Goal: Task Accomplishment & Management: Use online tool/utility

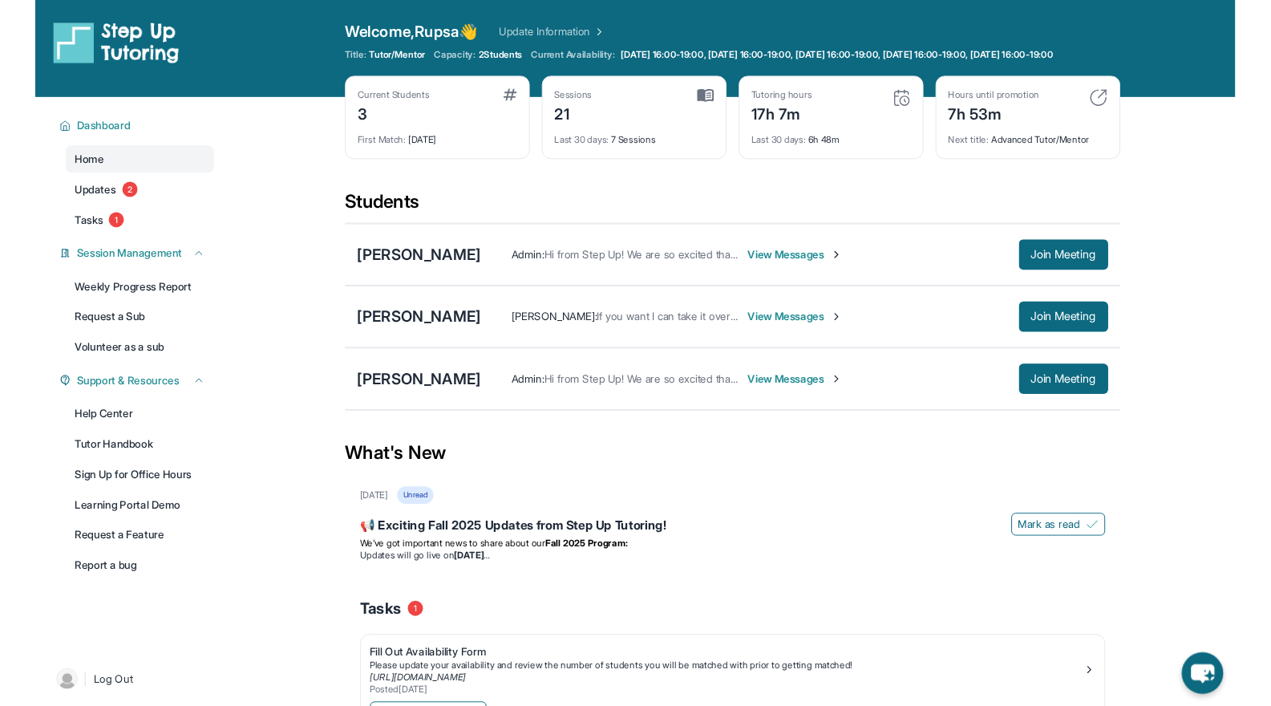
scroll to position [115, 0]
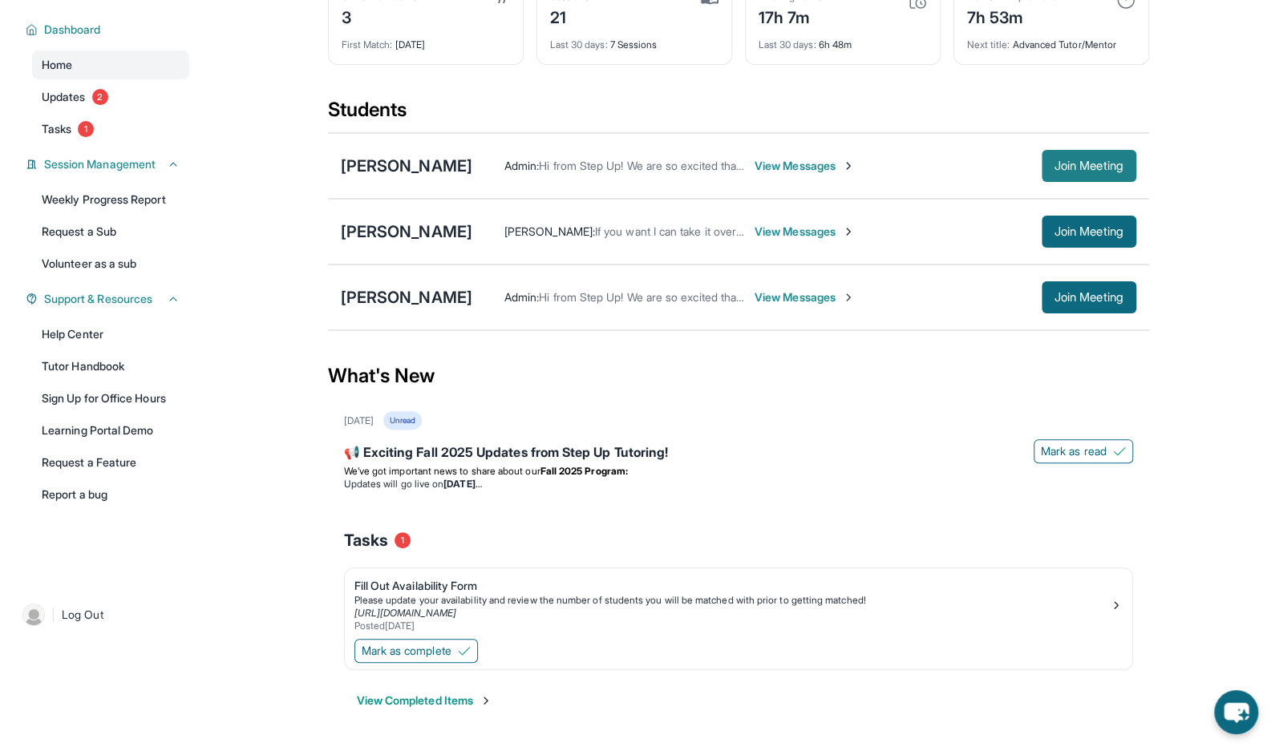
click at [1070, 152] on button "Join Meeting" at bounding box center [1089, 166] width 95 height 32
click at [1090, 299] on span "Join Meeting" at bounding box center [1088, 298] width 69 height 10
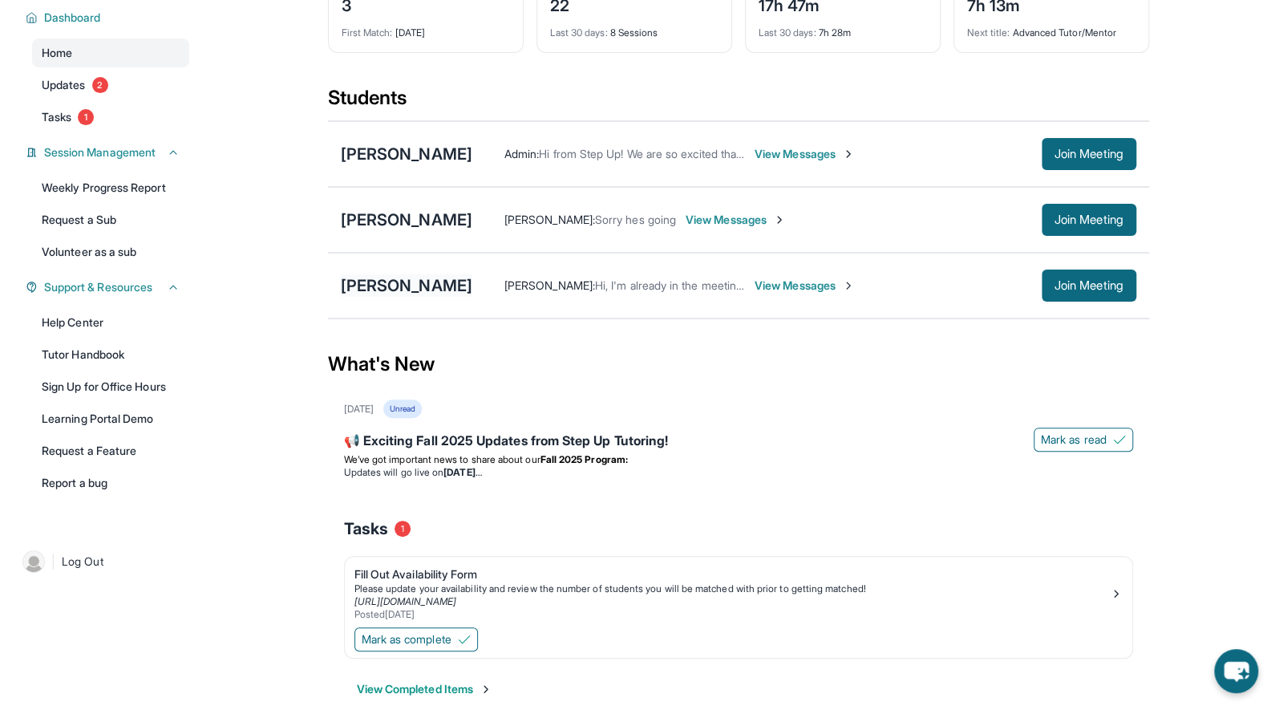
click at [378, 297] on div "[PERSON_NAME]" at bounding box center [406, 285] width 131 height 22
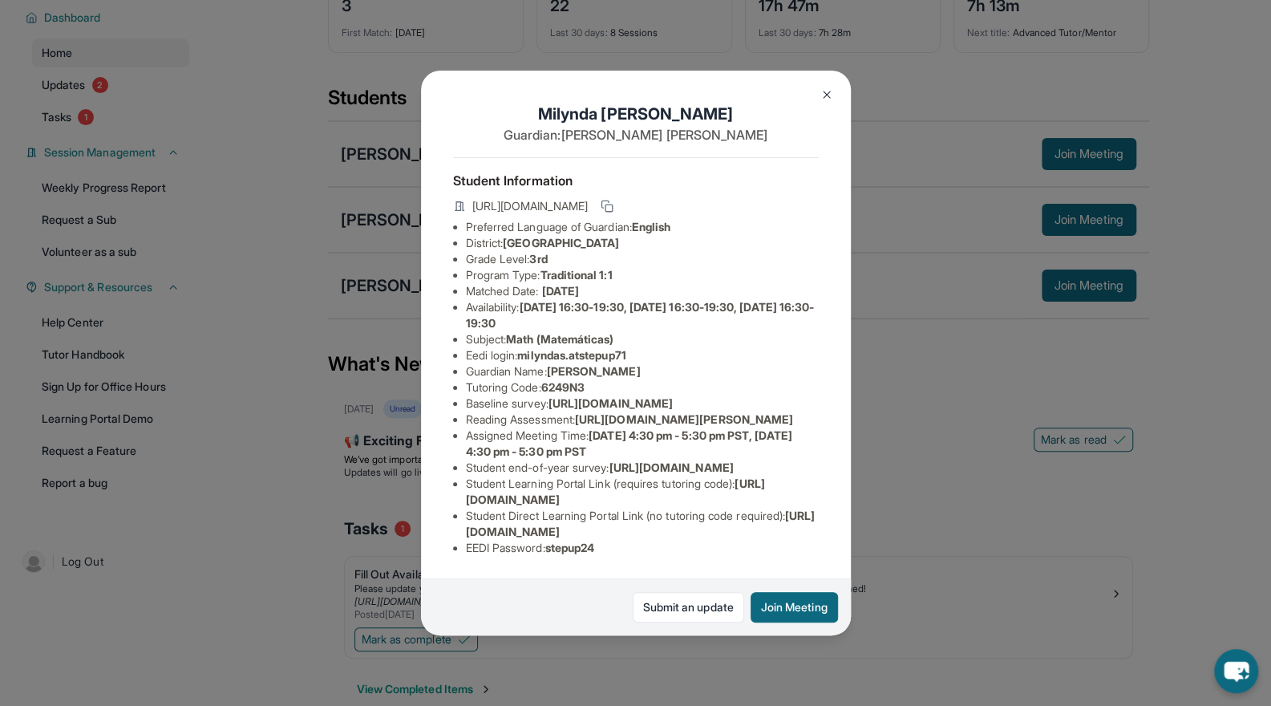
click at [826, 97] on img at bounding box center [826, 94] width 13 height 13
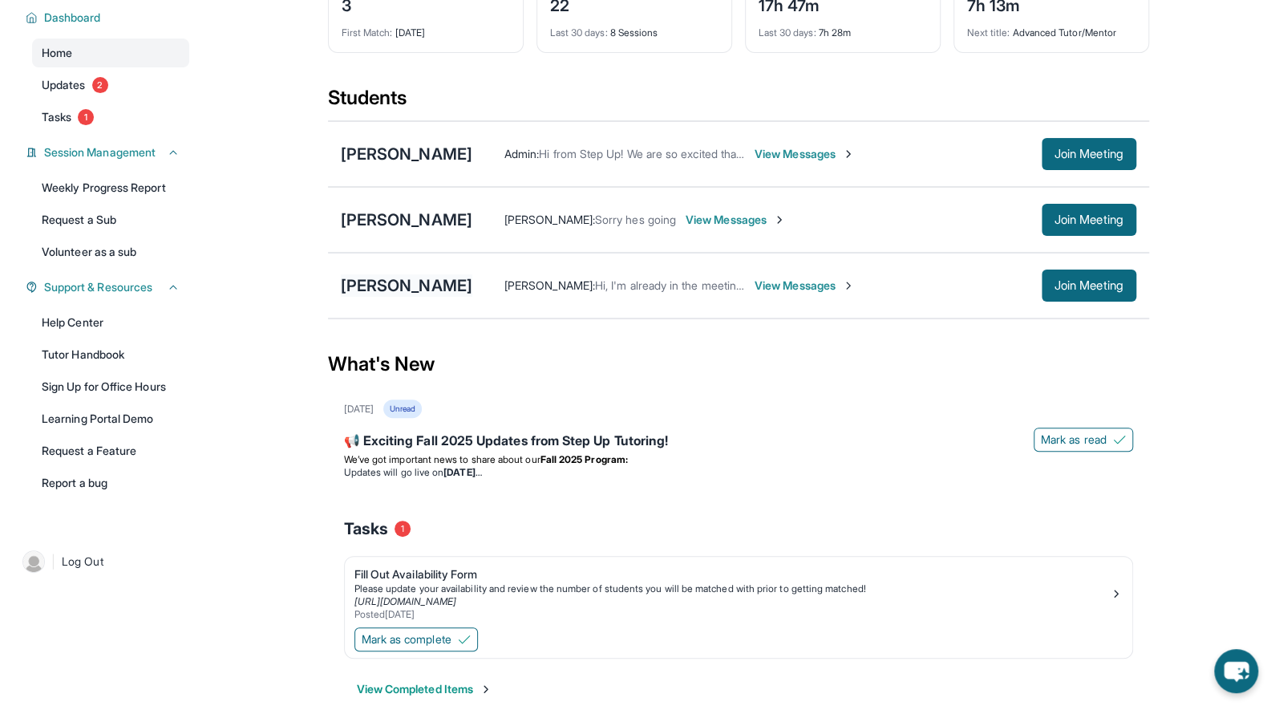
click at [472, 297] on div "[PERSON_NAME]" at bounding box center [406, 285] width 131 height 22
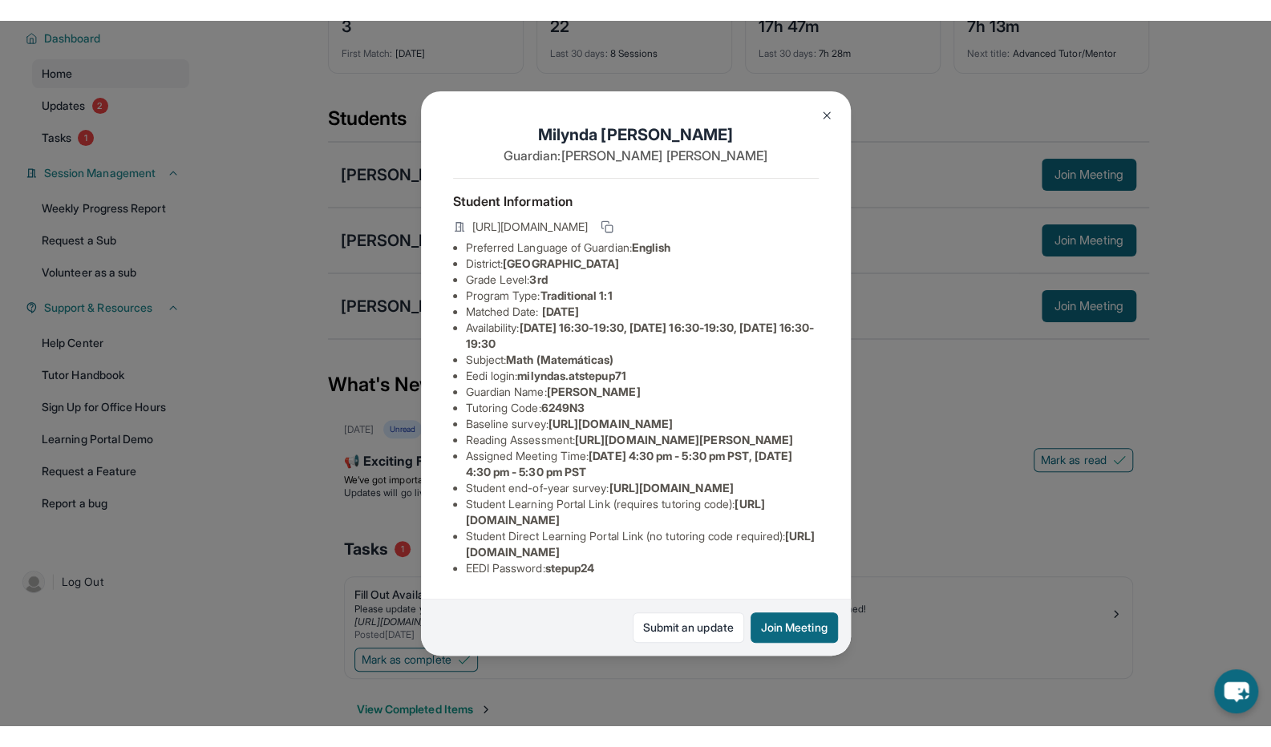
scroll to position [0, 579]
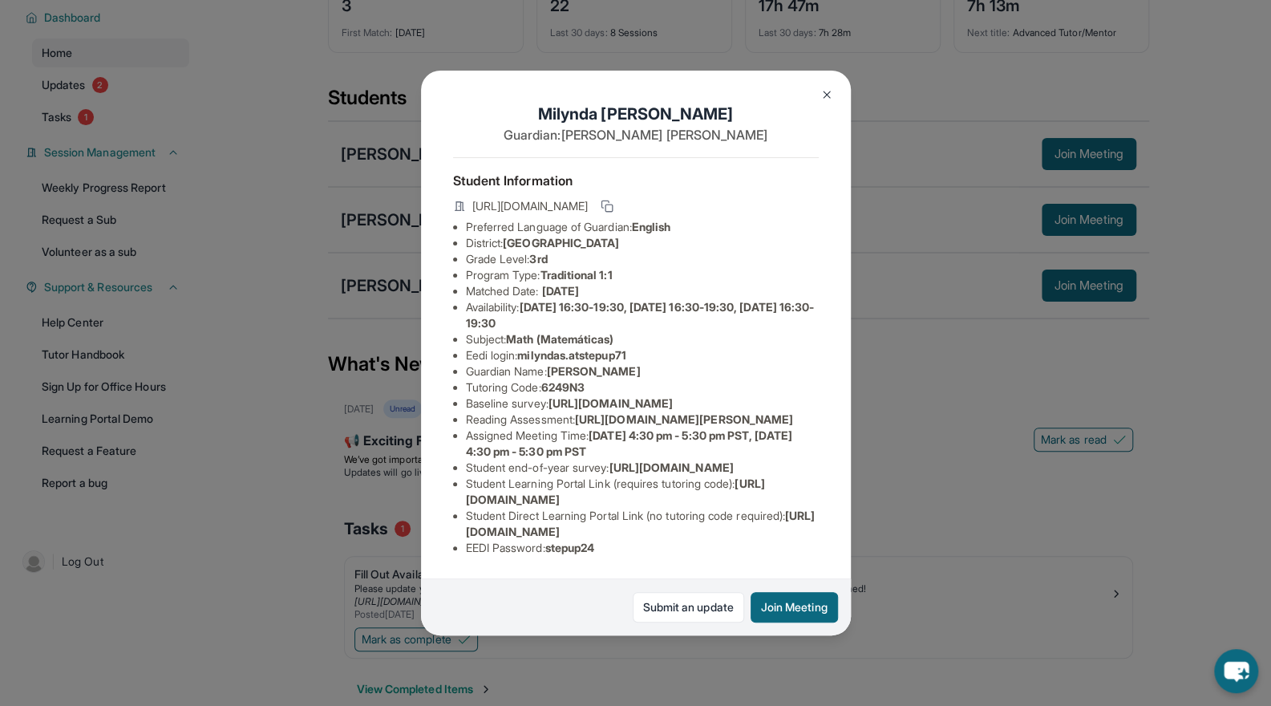
drag, startPoint x: 463, startPoint y: 433, endPoint x: 813, endPoint y: 464, distance: 351.8
click at [813, 464] on div "Milynda Sarmiento-Aviles Guardian: Linda Aviles Student Information https://stu…" at bounding box center [636, 353] width 430 height 564
copy span "https://airtable.com/apprlfn8WjpjBUn2G/shrK0QR6AaNyG5psY?prefill_Type%20of%20Fo…"
click at [823, 99] on img at bounding box center [826, 94] width 13 height 13
